Goal: Information Seeking & Learning: Learn about a topic

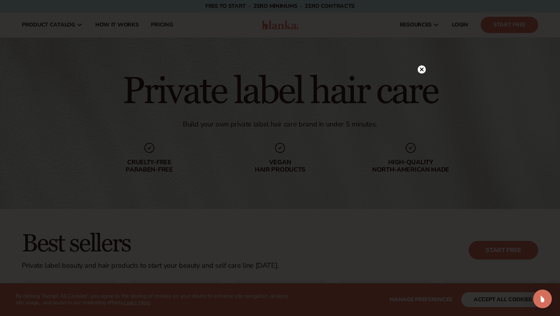
click at [424, 67] on circle at bounding box center [422, 69] width 8 height 8
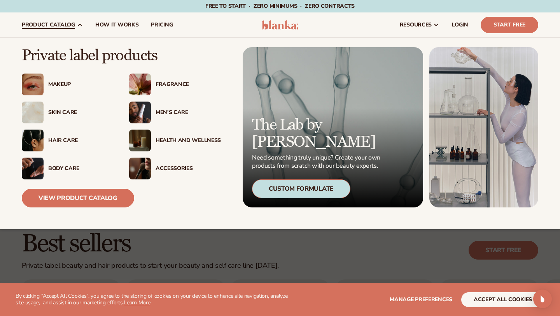
click at [69, 142] on div "Hair Care" at bounding box center [80, 140] width 65 height 7
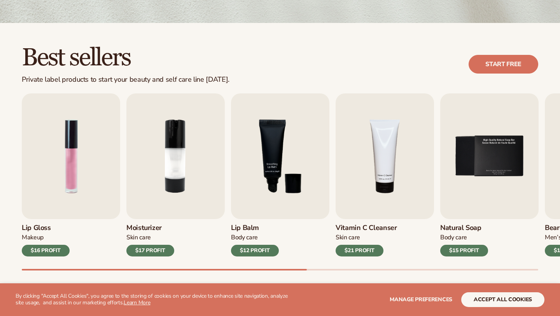
scroll to position [188, 0]
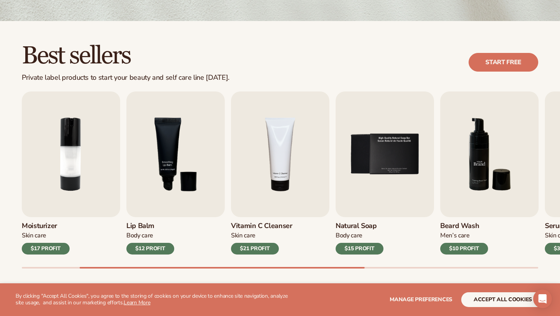
click at [440, 197] on img "6 / 9" at bounding box center [489, 154] width 98 height 126
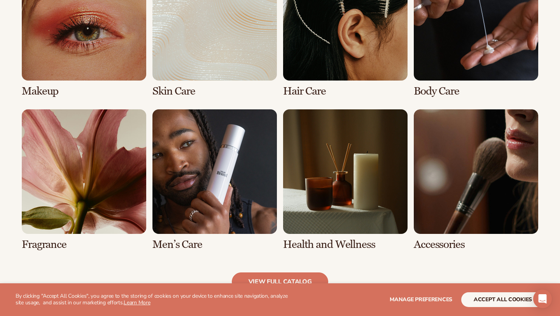
scroll to position [633, 0]
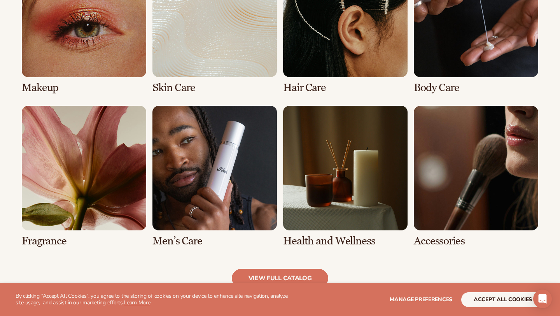
click at [346, 56] on link "3 / 8" at bounding box center [345, 23] width 125 height 141
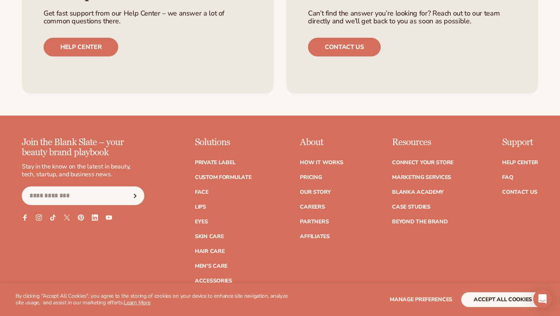
scroll to position [1283, 0]
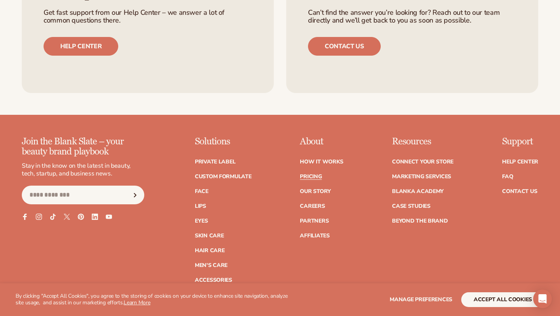
click at [318, 178] on link "Pricing" at bounding box center [311, 176] width 22 height 5
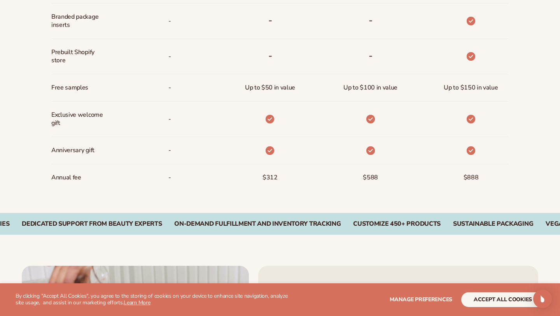
scroll to position [733, 0]
